Goal: Information Seeking & Learning: Learn about a topic

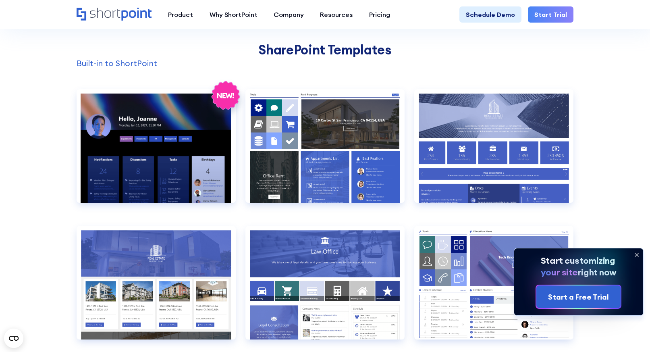
scroll to position [688, 0]
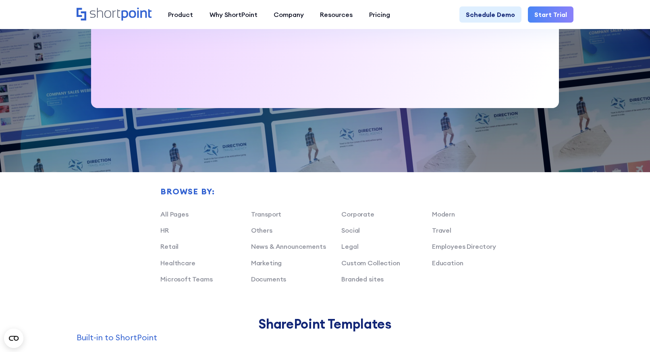
scroll to position [415, 0]
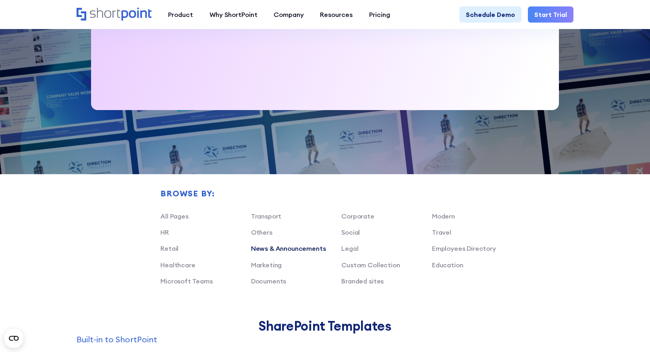
click at [274, 247] on link "News & Announcements" at bounding box center [288, 248] width 75 height 8
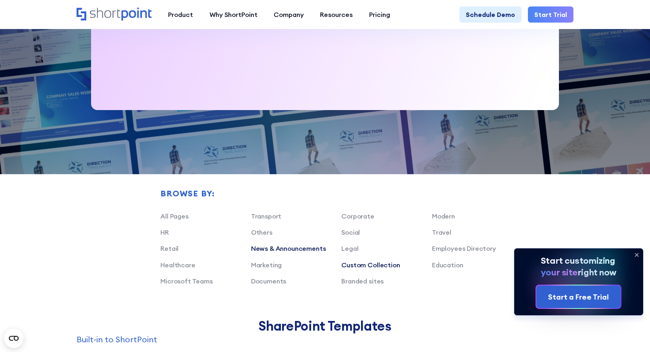
click at [351, 264] on link "Custom Collection" at bounding box center [371, 265] width 58 height 8
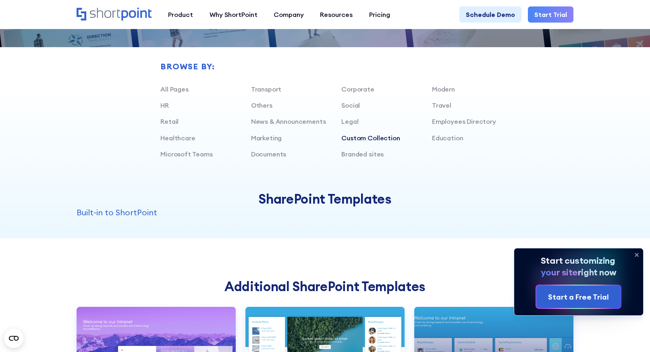
scroll to position [491, 0]
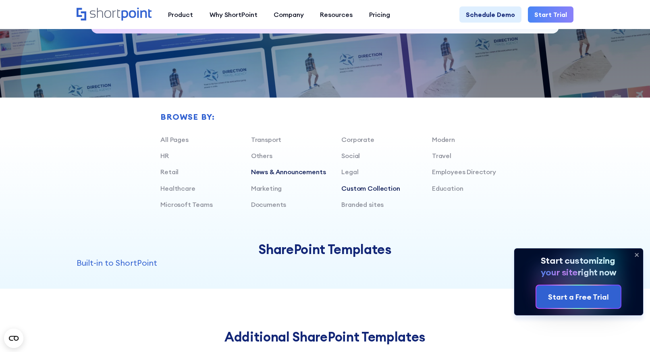
click at [312, 173] on link "News & Announcements" at bounding box center [288, 172] width 75 height 8
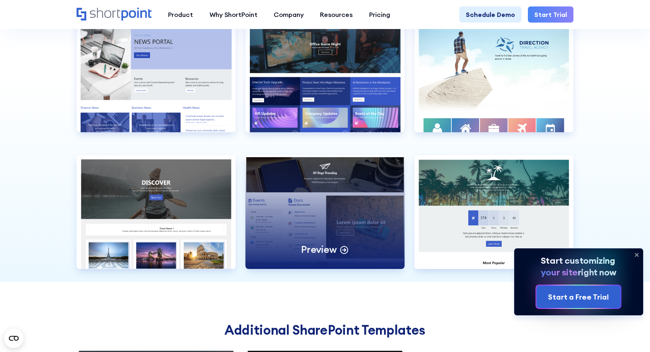
scroll to position [761, 0]
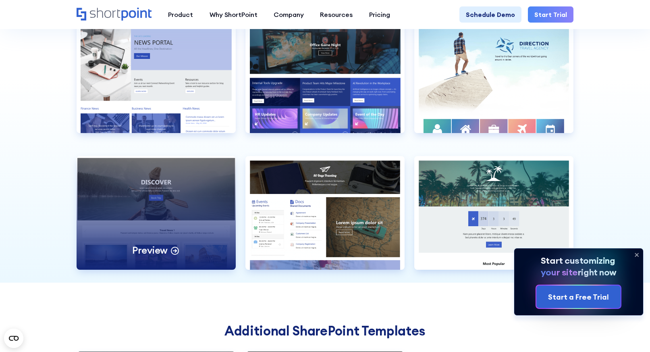
click at [156, 167] on div "Preview" at bounding box center [156, 213] width 159 height 114
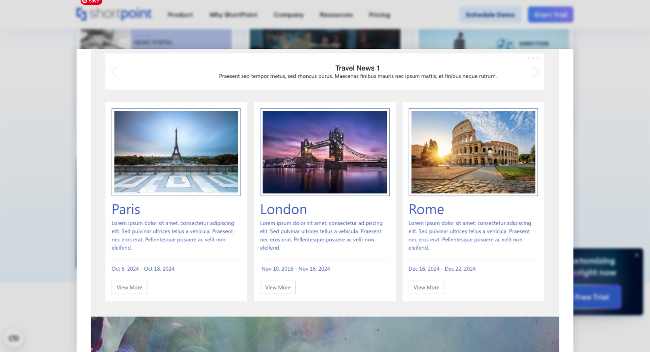
scroll to position [210, 0]
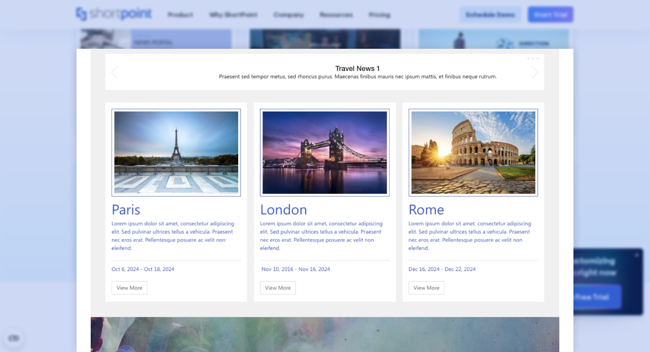
click at [646, 77] on div at bounding box center [325, 176] width 650 height 352
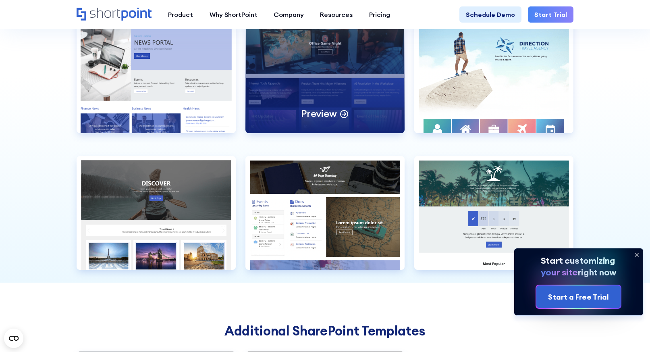
click at [344, 85] on div "Preview" at bounding box center [325, 76] width 159 height 114
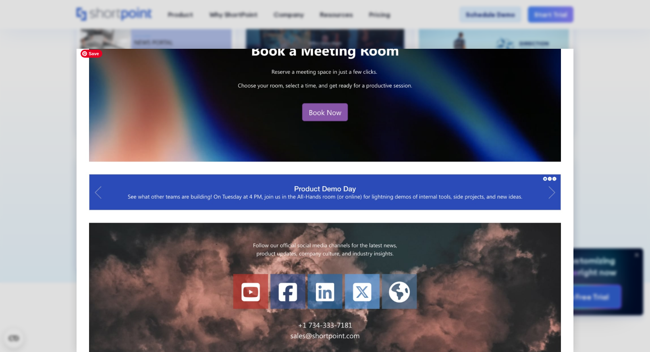
scroll to position [600, 0]
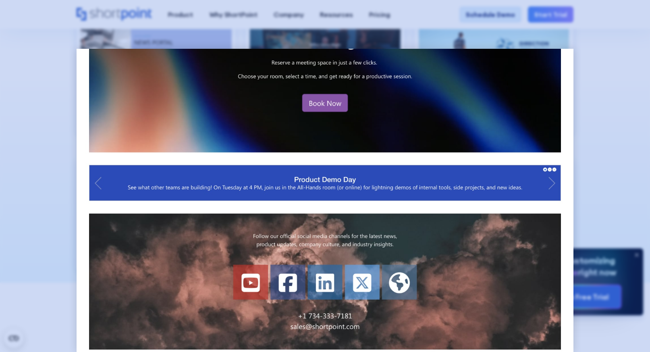
click at [604, 154] on div at bounding box center [325, 176] width 650 height 352
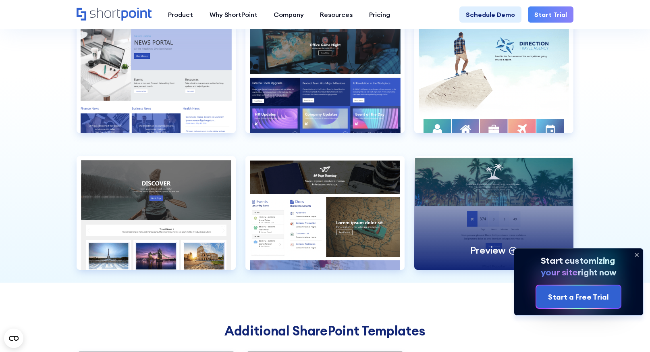
click at [529, 174] on div "Preview" at bounding box center [494, 213] width 159 height 114
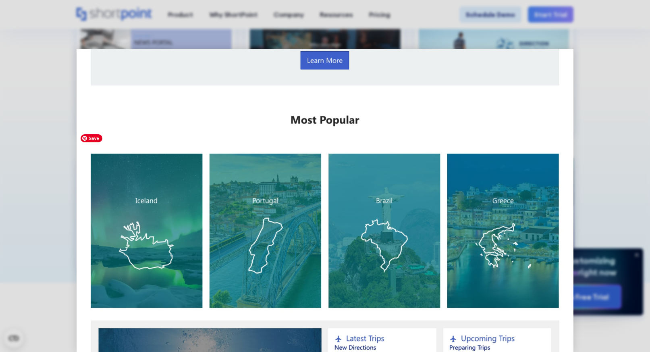
scroll to position [0, 0]
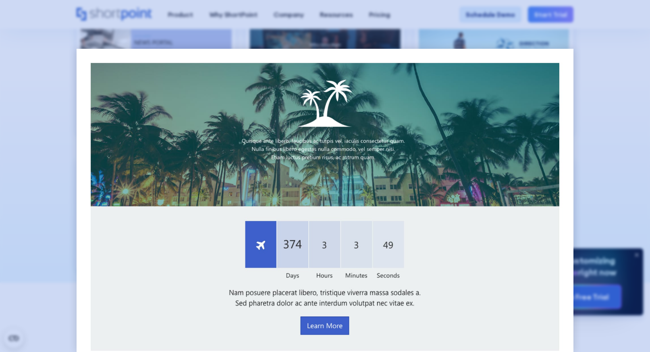
click at [623, 219] on div at bounding box center [325, 176] width 650 height 352
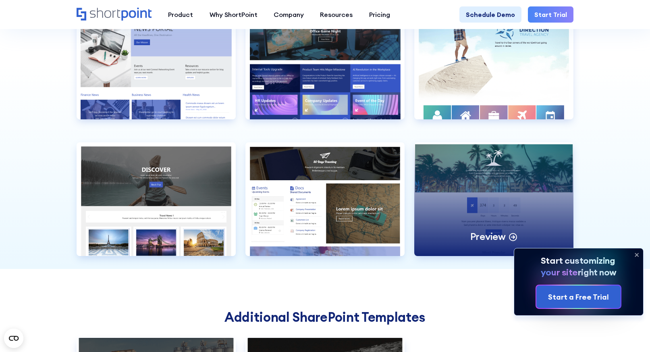
scroll to position [788, 0]
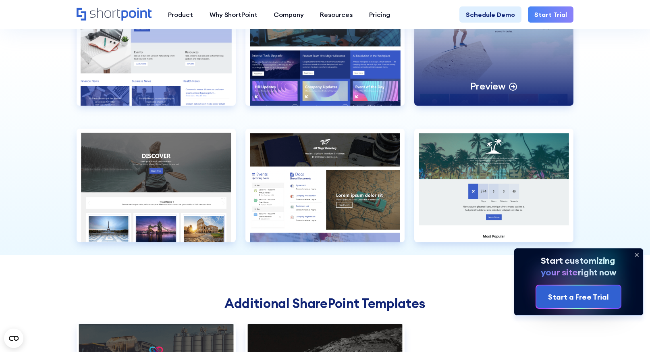
click at [465, 70] on div "Preview" at bounding box center [494, 49] width 159 height 114
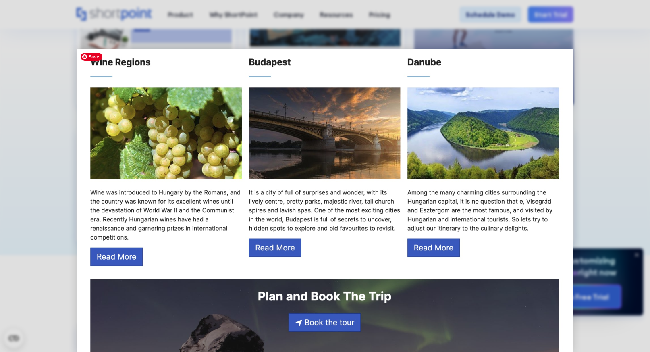
scroll to position [898, 0]
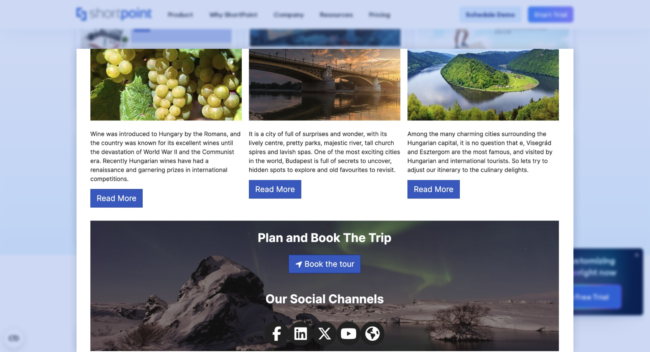
click at [636, 143] on div at bounding box center [325, 176] width 650 height 352
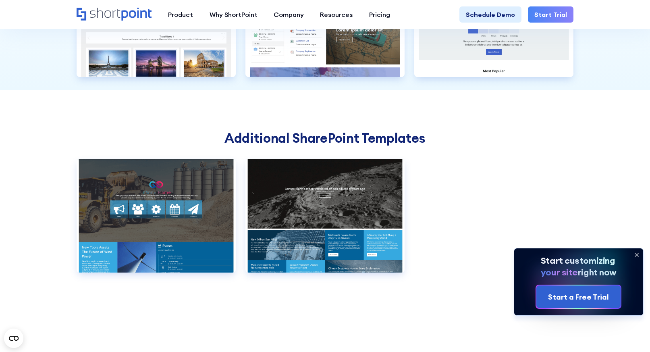
scroll to position [955, 0]
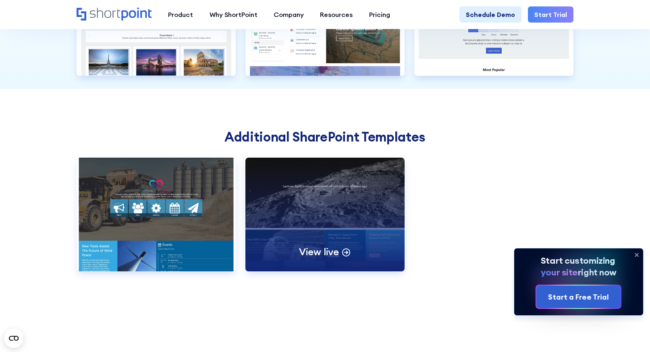
click at [333, 198] on div "View live" at bounding box center [325, 215] width 159 height 114
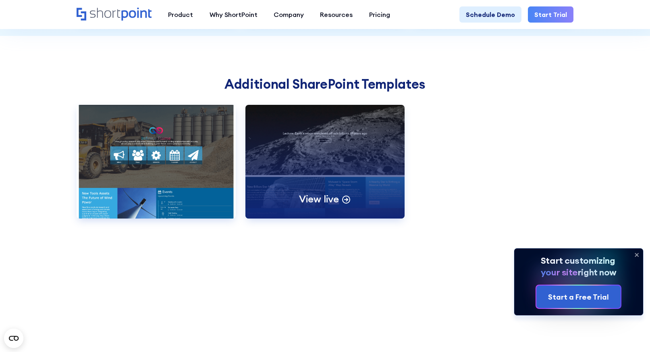
scroll to position [931, 0]
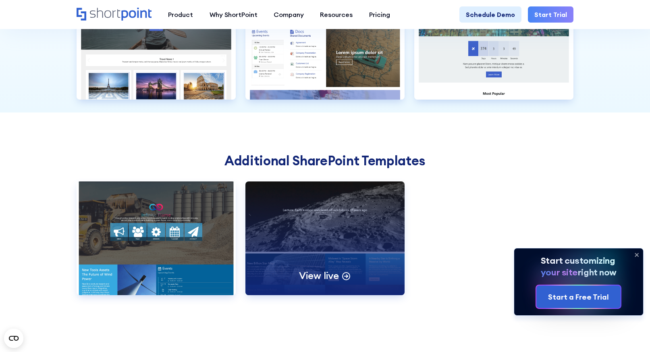
click at [297, 193] on div "View live" at bounding box center [325, 238] width 159 height 114
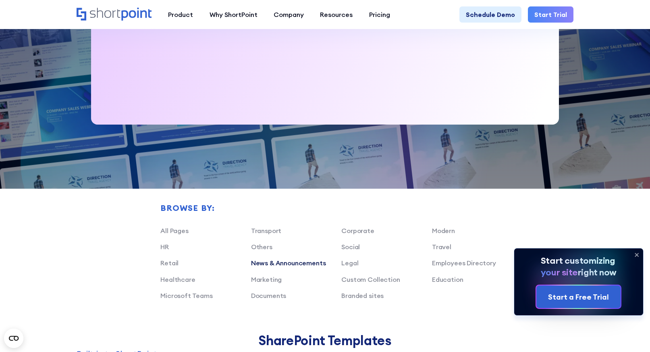
scroll to position [425, 0]
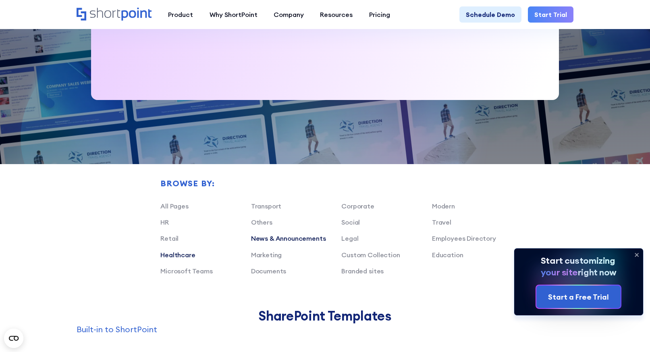
click at [185, 256] on link "Healthcare" at bounding box center [178, 255] width 35 height 8
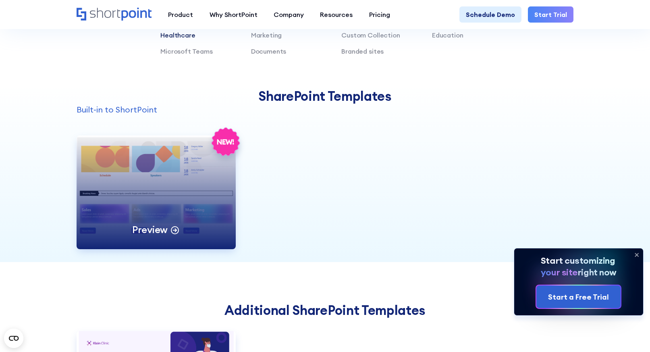
scroll to position [645, 0]
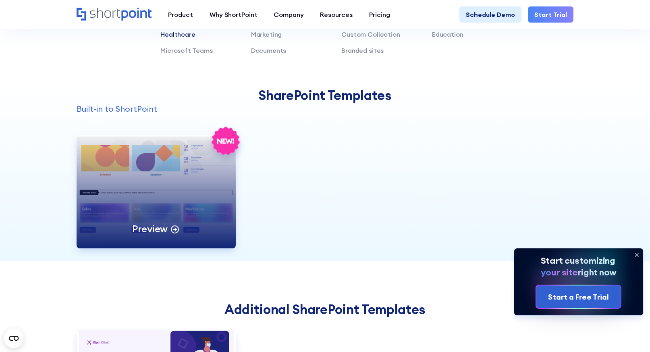
click at [183, 192] on div "Preview" at bounding box center [156, 192] width 159 height 114
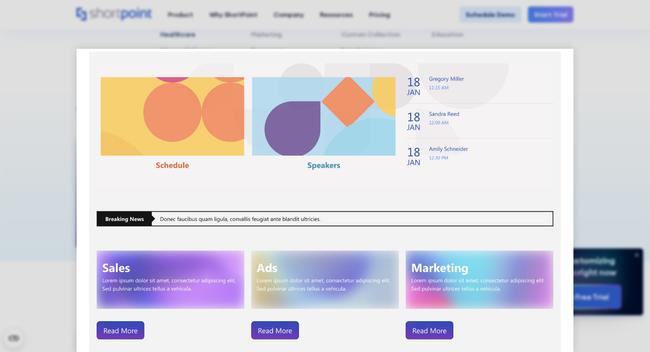
scroll to position [0, 0]
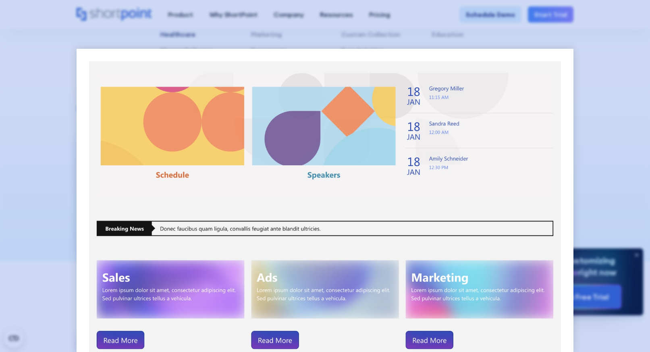
click at [36, 167] on div at bounding box center [325, 176] width 650 height 352
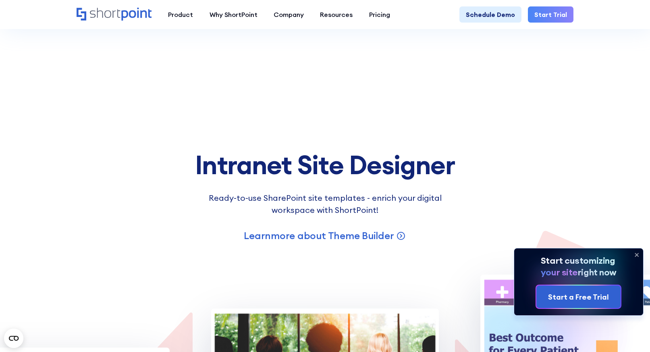
scroll to position [1089, 0]
